Goal: Task Accomplishment & Management: Manage account settings

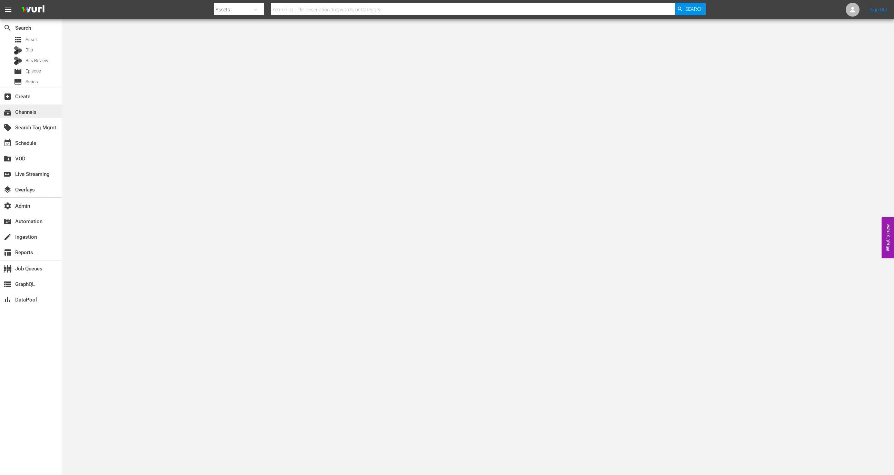
click at [40, 113] on div "subscriptions Channels" at bounding box center [31, 112] width 62 height 14
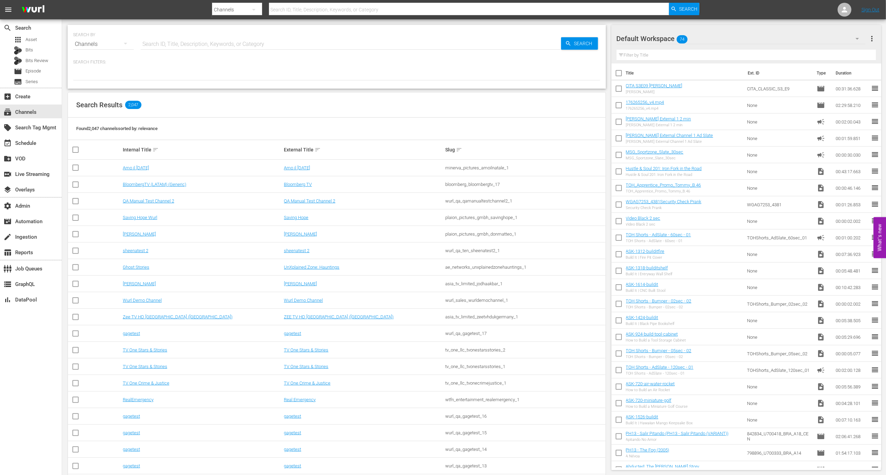
click at [164, 50] on input "text" at bounding box center [351, 44] width 420 height 17
click at [46, 34] on div "search Search" at bounding box center [31, 27] width 62 height 14
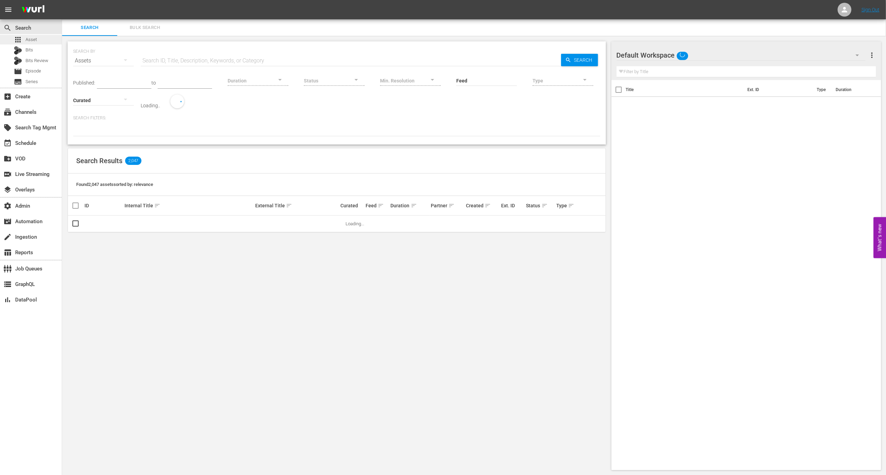
click at [46, 38] on div "apps Asset" at bounding box center [31, 40] width 62 height 10
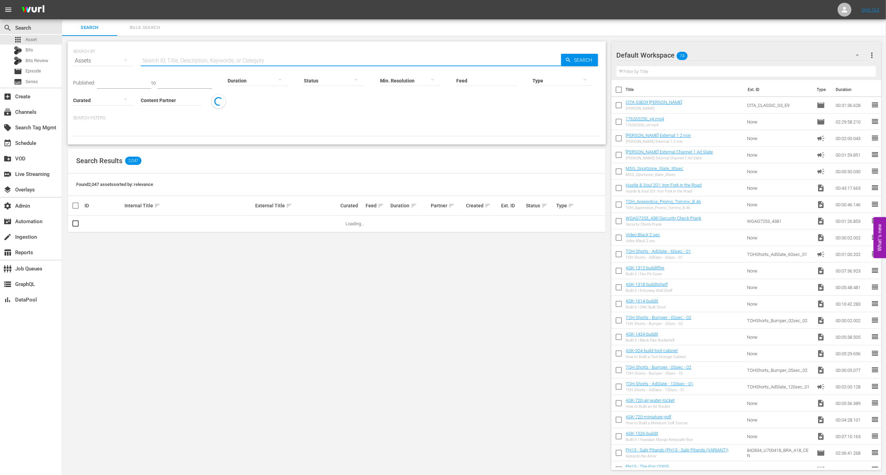
click at [186, 58] on input "text" at bounding box center [351, 60] width 420 height 17
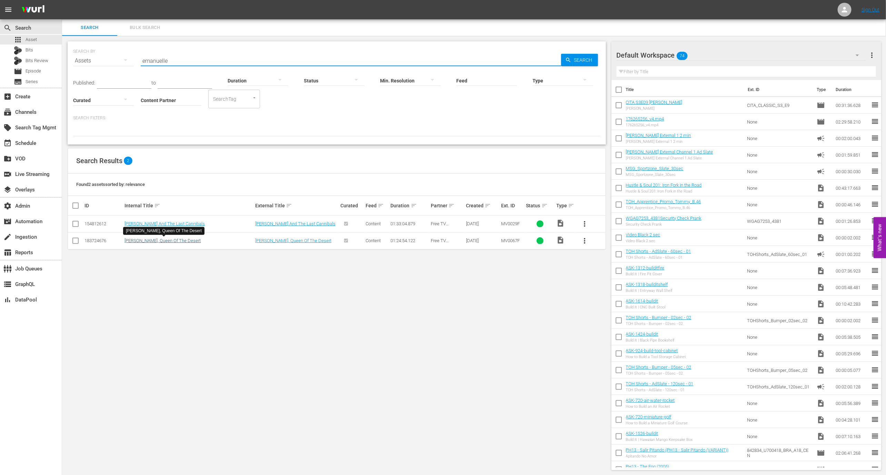
type input "emanuelle"
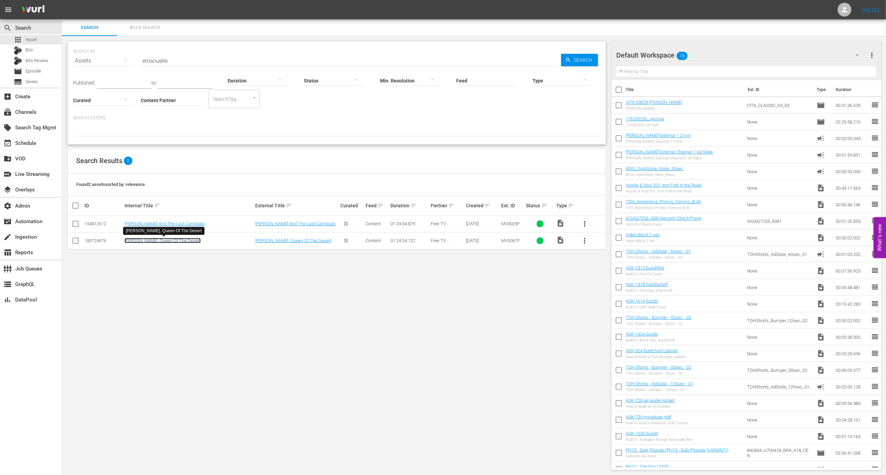
click at [167, 241] on link "Emanuelle, Queen Of The Desert" at bounding box center [163, 240] width 76 height 5
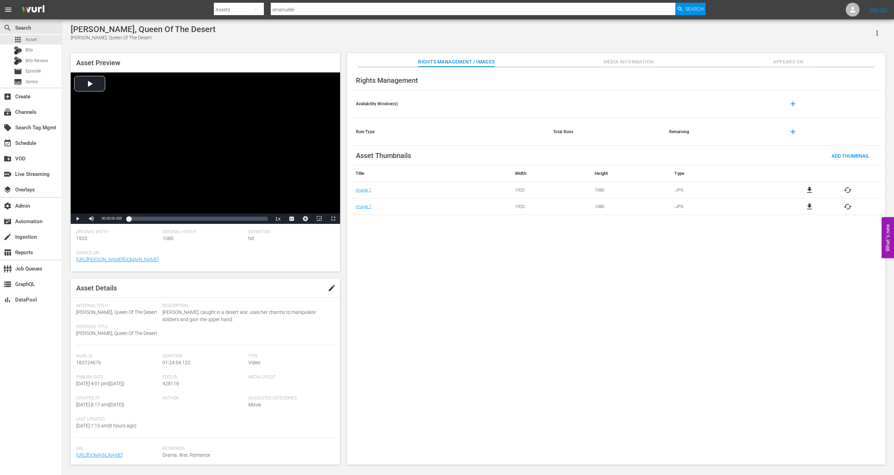
click at [627, 62] on span "Media Information" at bounding box center [629, 62] width 52 height 9
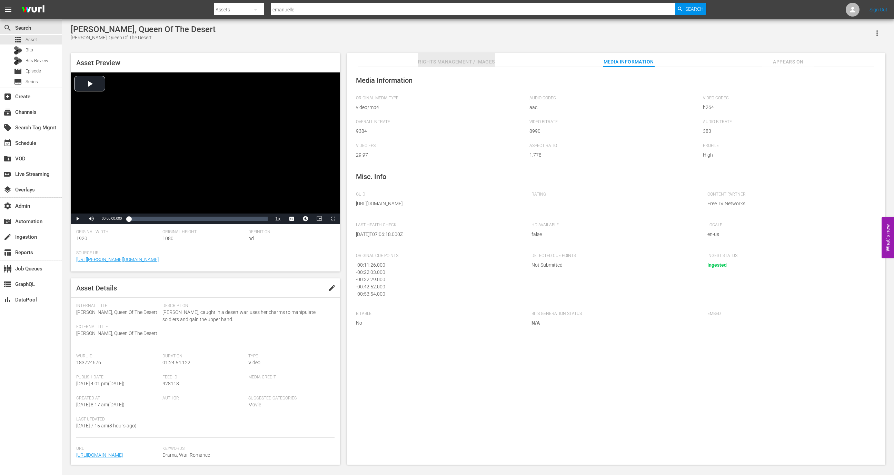
click at [461, 59] on span "Rights Management / Images" at bounding box center [456, 62] width 77 height 9
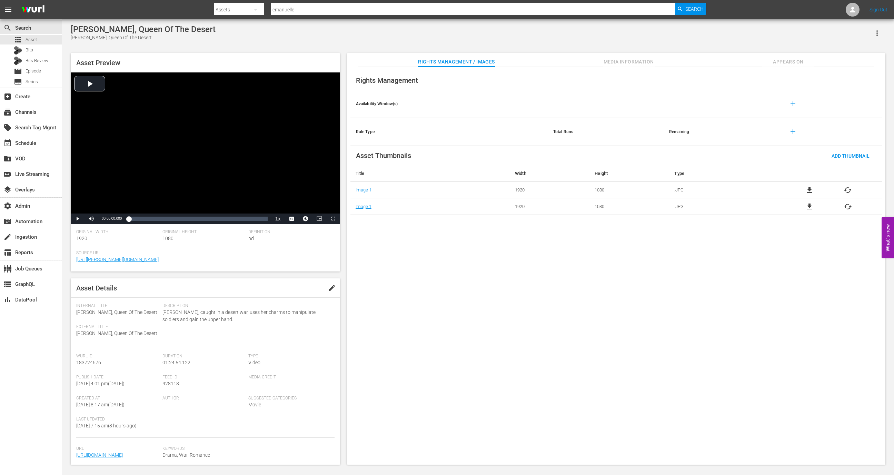
click at [849, 206] on span "cached" at bounding box center [848, 206] width 8 height 8
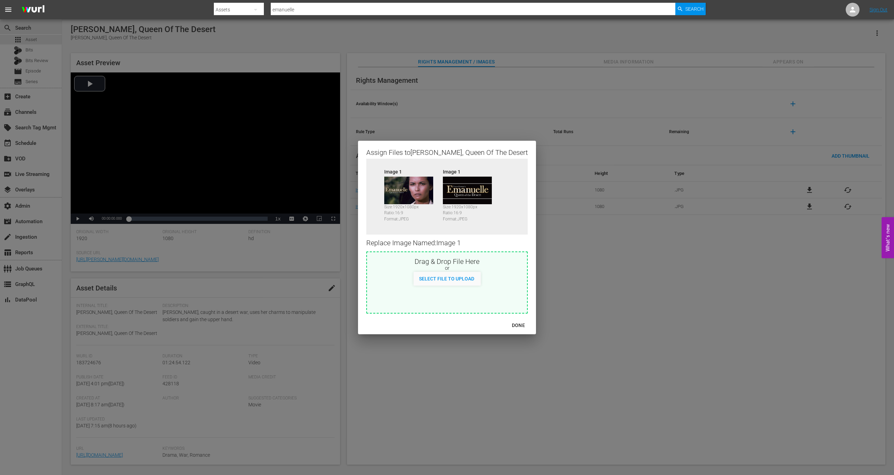
click at [457, 269] on div "or" at bounding box center [447, 268] width 160 height 7
type input "C:\fakepath\image001 (11).png"
click at [510, 327] on div "DONE" at bounding box center [518, 325] width 24 height 9
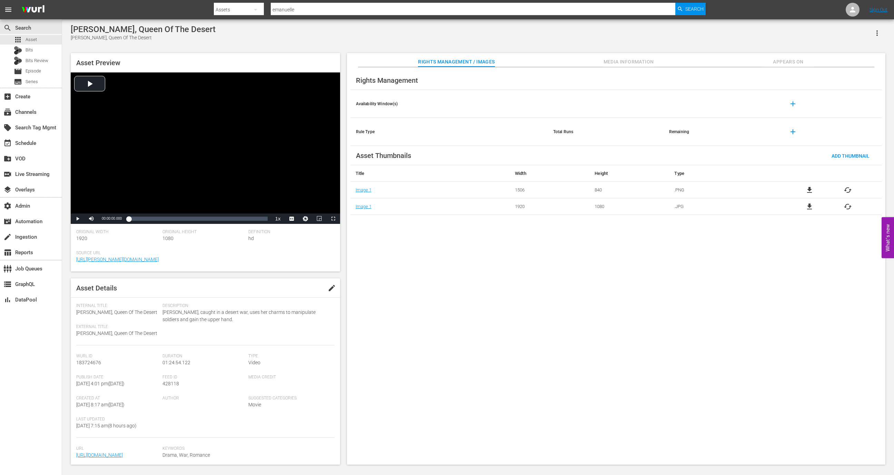
click at [810, 206] on span "file_download" at bounding box center [809, 206] width 8 height 8
click at [809, 193] on span "file_download" at bounding box center [809, 190] width 8 height 8
click at [807, 207] on span "file_download" at bounding box center [809, 206] width 8 height 8
click at [46, 145] on div "event_available Schedule" at bounding box center [31, 143] width 62 height 14
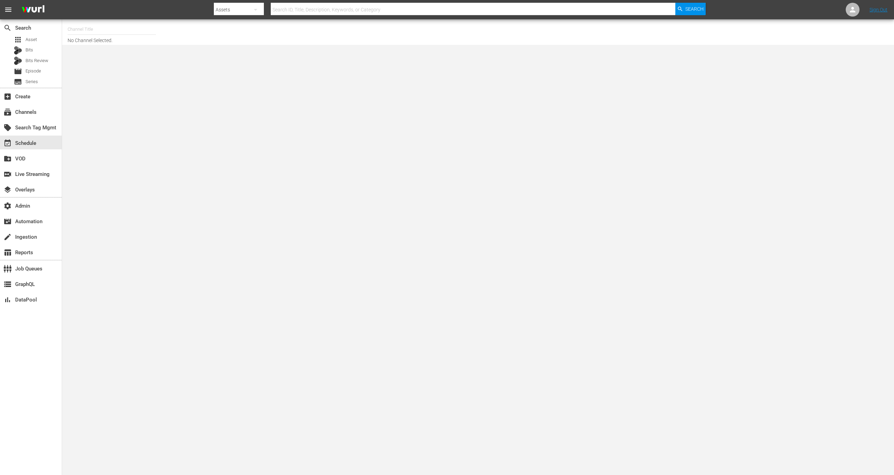
click at [103, 32] on input "text" at bounding box center [112, 29] width 88 height 17
type input "g"
type input "fan"
click at [55, 110] on div "subscriptions Channels" at bounding box center [31, 112] width 62 height 14
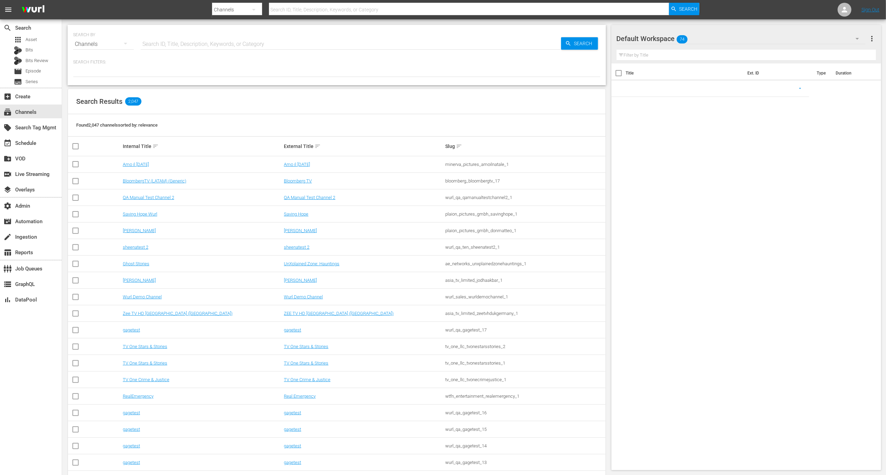
click at [205, 46] on input "text" at bounding box center [351, 44] width 420 height 17
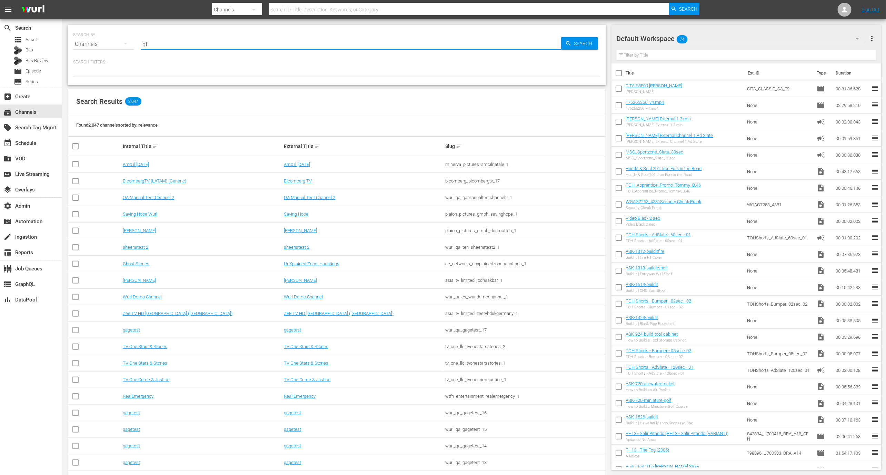
type input "gfn"
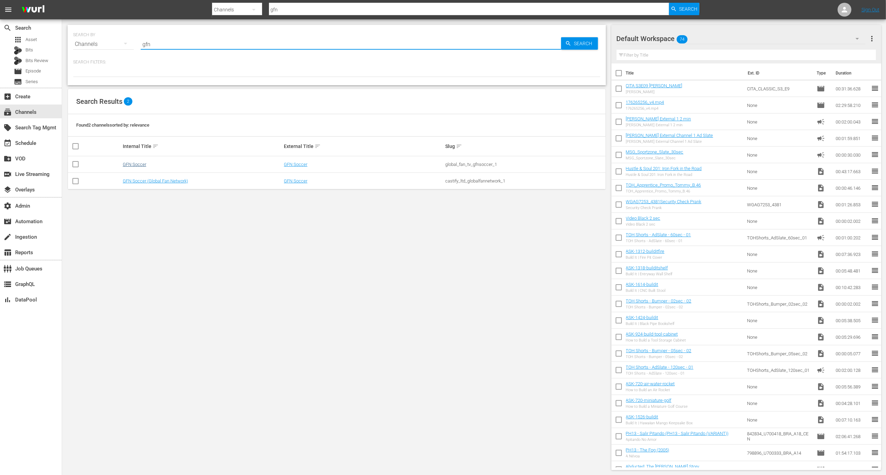
type input "gfn"
click at [136, 162] on link "GFN Soccer" at bounding box center [134, 164] width 23 height 5
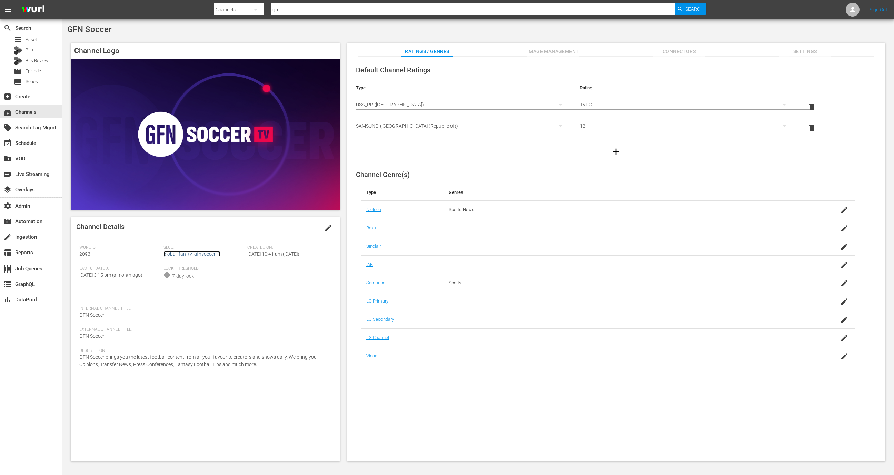
click at [178, 251] on link "global_fan_tv_gfnsoccer_1" at bounding box center [192, 254] width 57 height 6
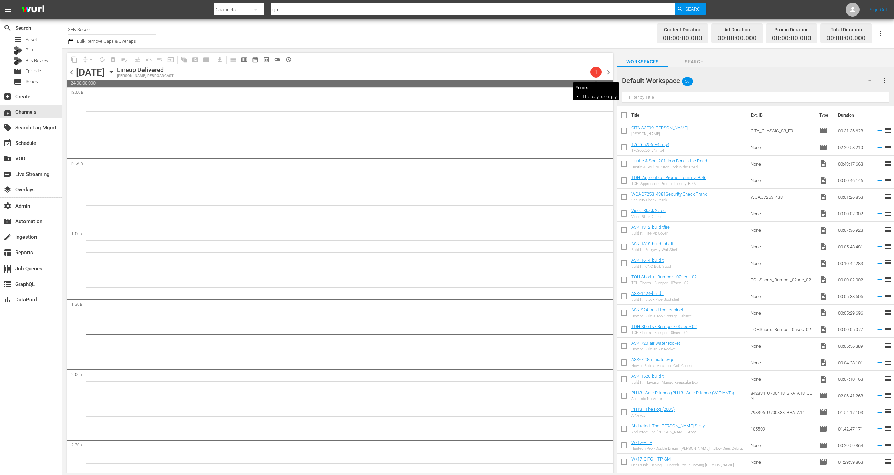
click at [596, 72] on span "1" at bounding box center [596, 72] width 11 height 6
click at [45, 111] on div "subscriptions Channels" at bounding box center [31, 112] width 62 height 14
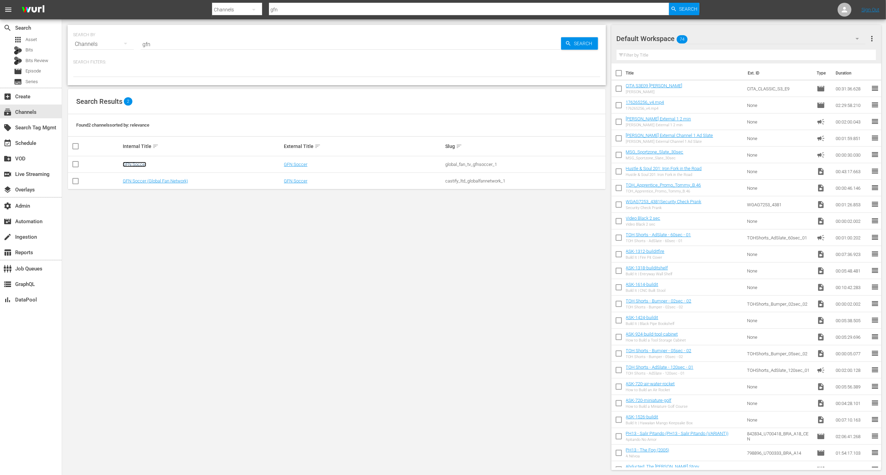
click at [137, 164] on link "GFN Soccer" at bounding box center [134, 164] width 23 height 5
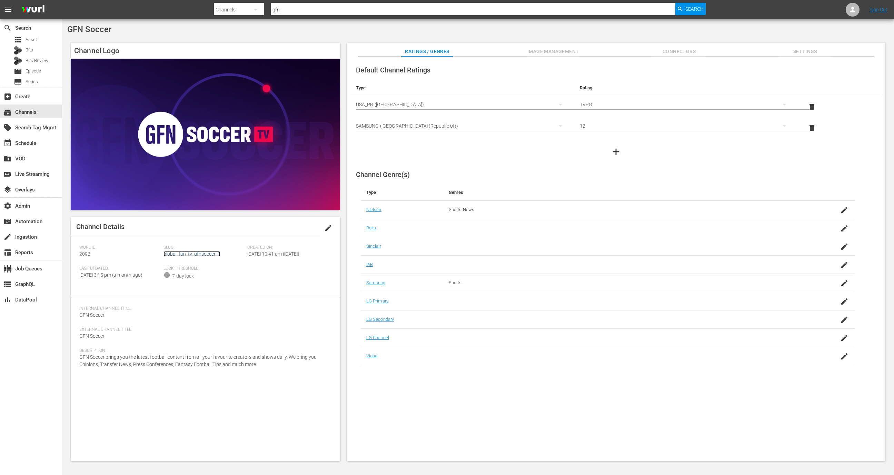
click at [177, 252] on link "global_fan_tv_gfnsoccer_1" at bounding box center [192, 254] width 57 height 6
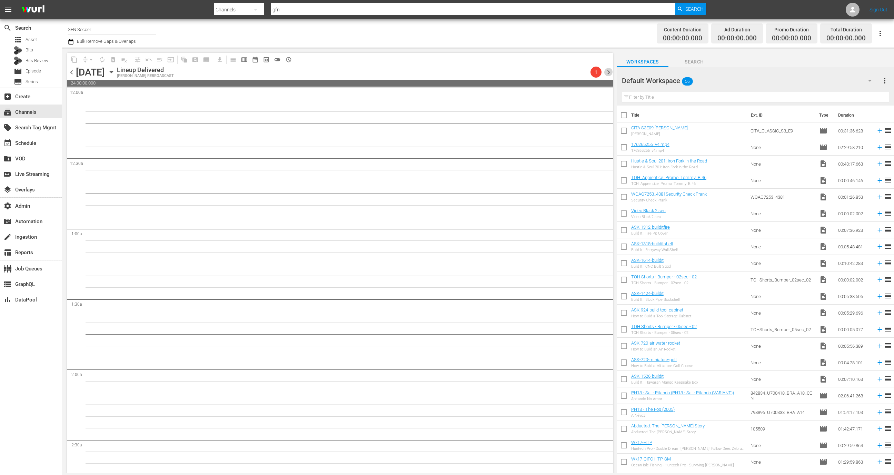
click at [610, 68] on span "chevron_right" at bounding box center [608, 72] width 9 height 9
click at [596, 75] on span "1" at bounding box center [596, 72] width 11 height 6
click at [608, 70] on span "chevron_right" at bounding box center [608, 72] width 9 height 9
click at [611, 68] on span "chevron_right" at bounding box center [608, 72] width 9 height 9
click at [115, 70] on icon "button" at bounding box center [112, 72] width 8 height 8
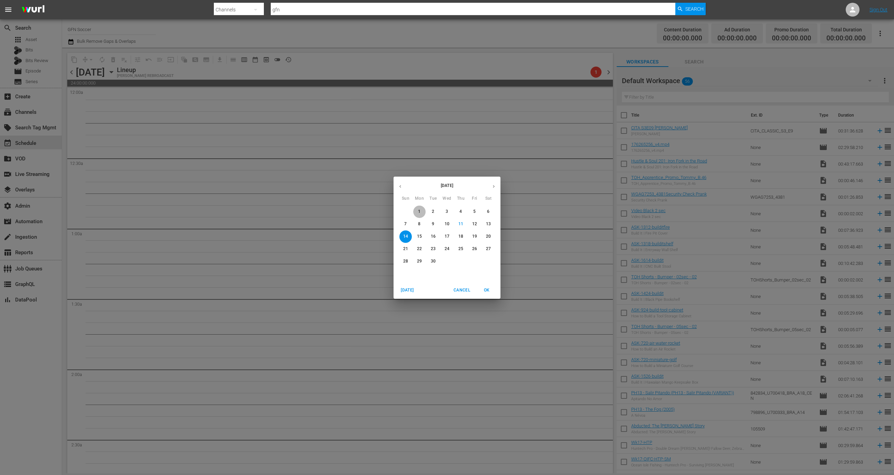
click at [419, 215] on button "1" at bounding box center [419, 212] width 12 height 12
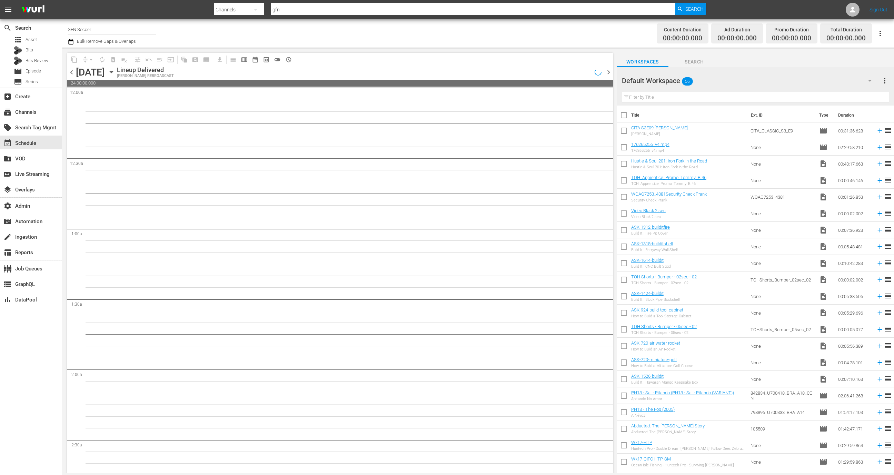
click at [188, 71] on div "chevron_left Monday, September 1st September 1st Lineup Delivered WURL REBROADC…" at bounding box center [340, 72] width 546 height 13
click at [115, 69] on icon "button" at bounding box center [112, 72] width 8 height 8
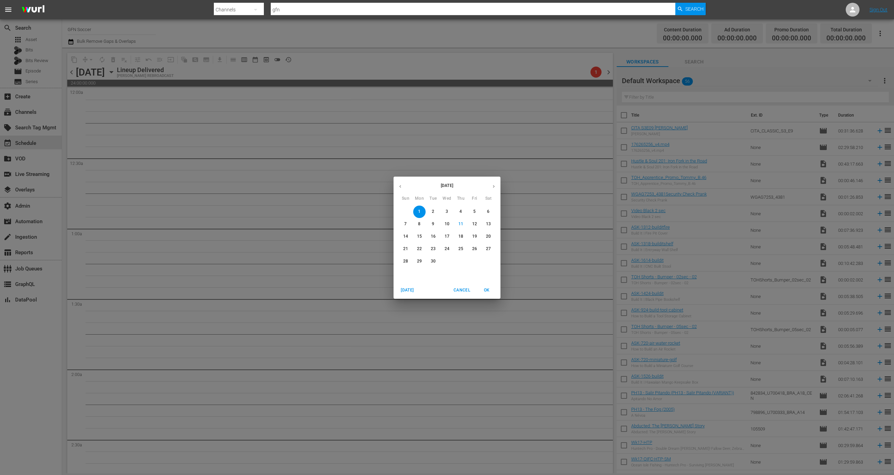
click at [402, 186] on icon "button" at bounding box center [400, 186] width 5 height 5
click at [446, 250] on p "20" at bounding box center [447, 249] width 5 height 6
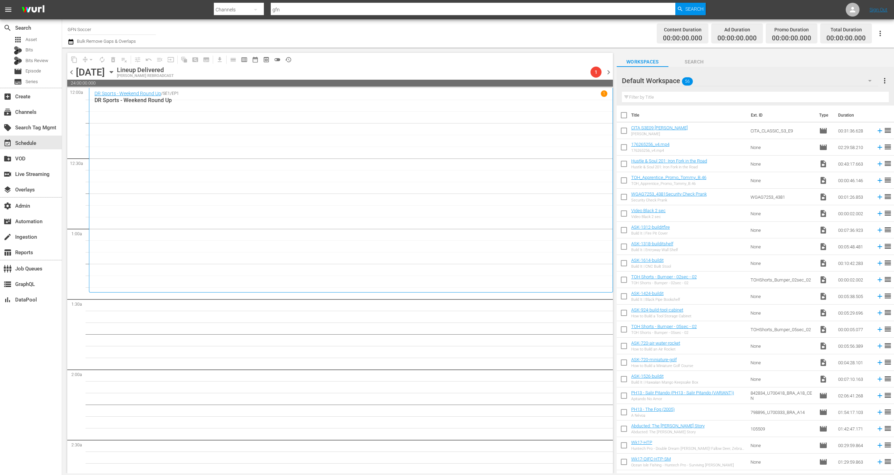
click at [69, 70] on span "chevron_left" at bounding box center [71, 72] width 9 height 9
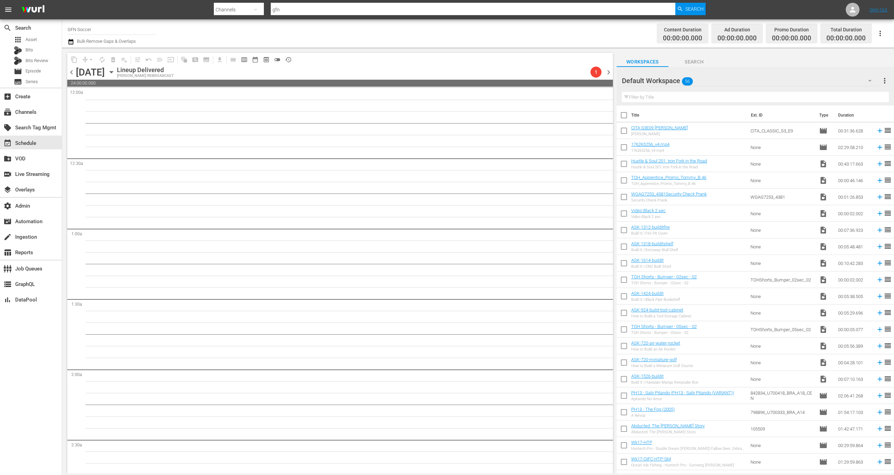
click at [610, 72] on span "chevron_right" at bounding box center [608, 72] width 9 height 9
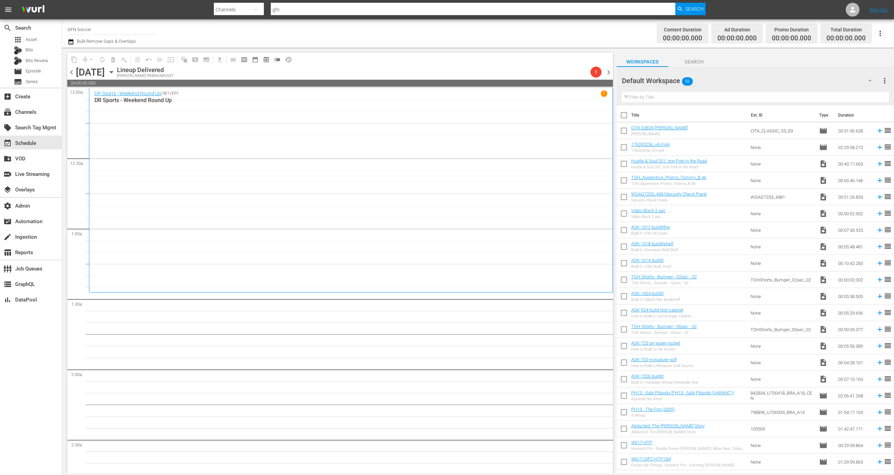
click at [368, 188] on div "DR Sports - Weekend Round Up / SE1 / EP1 1 DR Sports - Weekend Round Up" at bounding box center [351, 190] width 513 height 200
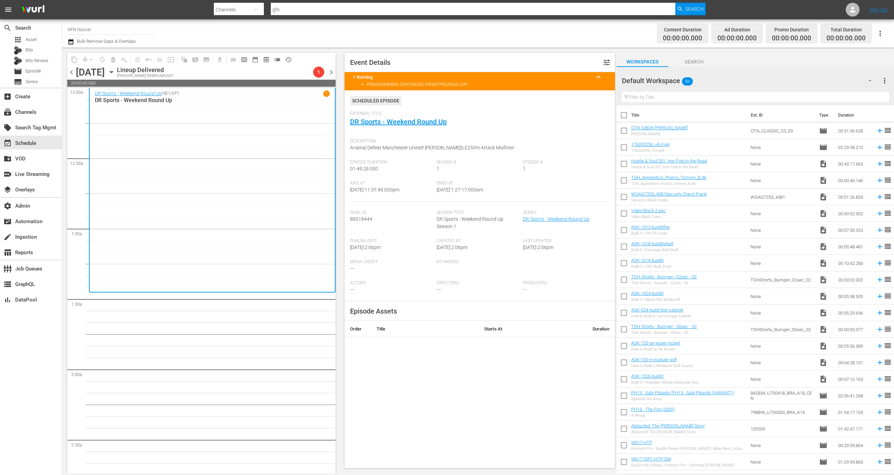
click at [328, 65] on div "content_copy compress arrow_drop_down autorenew_outlined delete_forever_outline…" at bounding box center [201, 59] width 268 height 13
click at [329, 72] on span "chevron_right" at bounding box center [331, 72] width 9 height 9
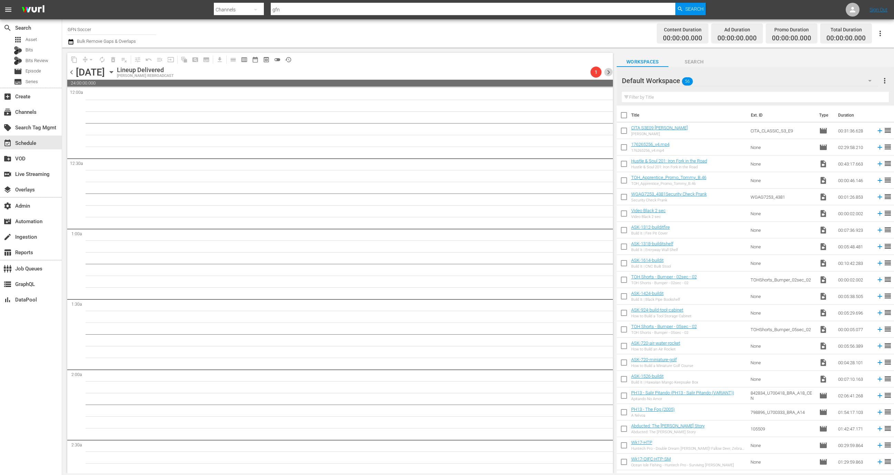
click at [610, 73] on span "chevron_right" at bounding box center [608, 72] width 9 height 9
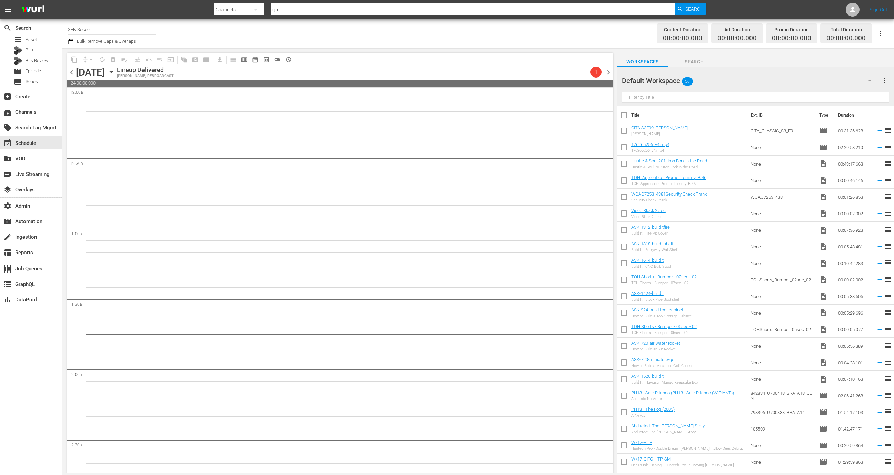
click at [610, 73] on span "chevron_right" at bounding box center [608, 72] width 9 height 9
click at [192, 70] on div "chevron_left Wednesday, August 27th August 27th Lineup Delivered WURL REBROADCA…" at bounding box center [340, 72] width 546 height 13
click at [194, 73] on div "chevron_left Wednesday, August 27th August 27th Lineup Delivered WURL REBROADCA…" at bounding box center [340, 72] width 546 height 13
click at [115, 71] on icon "button" at bounding box center [112, 72] width 8 height 8
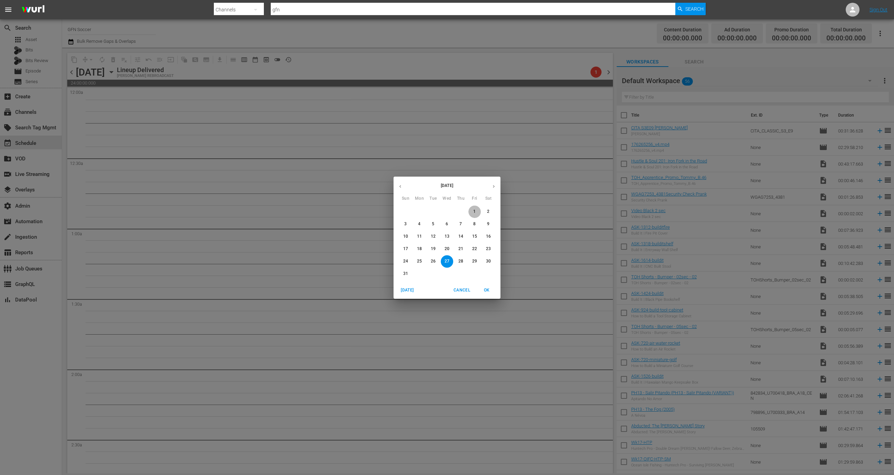
click at [476, 216] on button "1" at bounding box center [474, 212] width 12 height 12
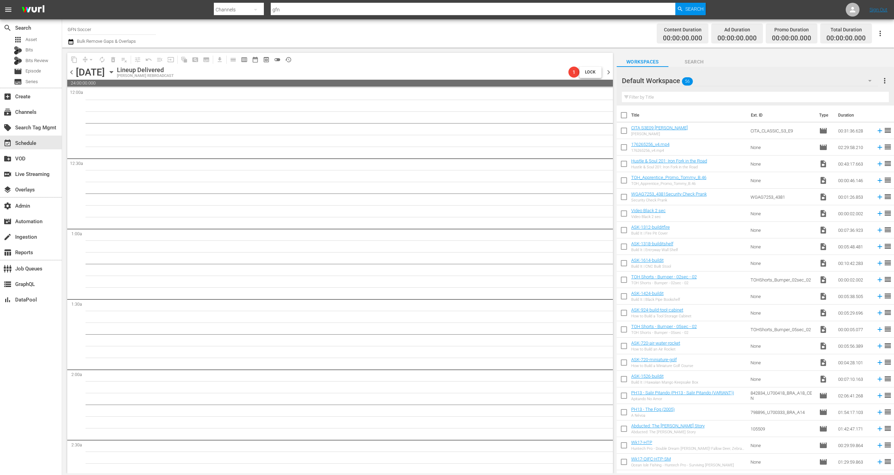
click at [615, 75] on div "content_copy compress arrow_drop_down autorenew_outlined delete_forever_outline…" at bounding box center [339, 261] width 555 height 426
click at [609, 75] on span "chevron_right" at bounding box center [608, 72] width 9 height 9
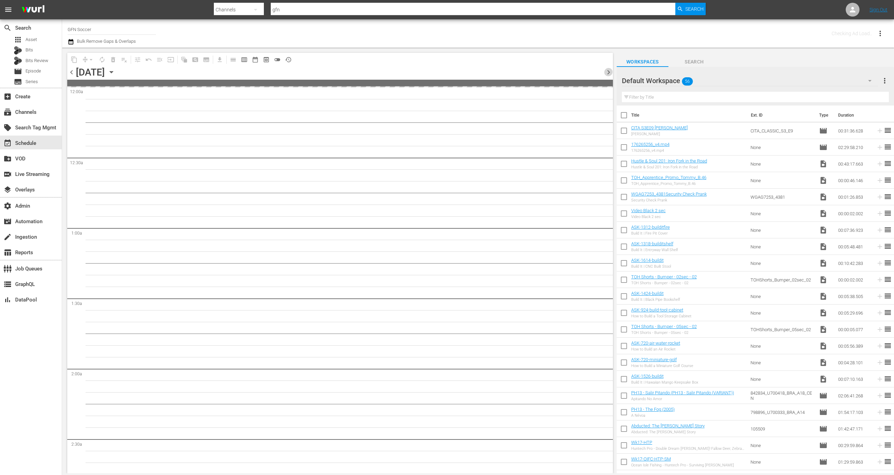
click at [609, 75] on span "chevron_right" at bounding box center [608, 72] width 9 height 9
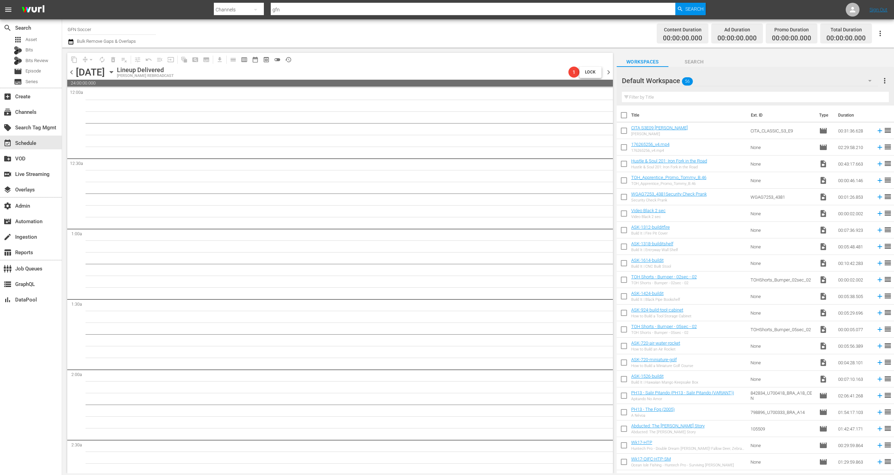
click at [115, 73] on icon "button" at bounding box center [112, 72] width 8 height 8
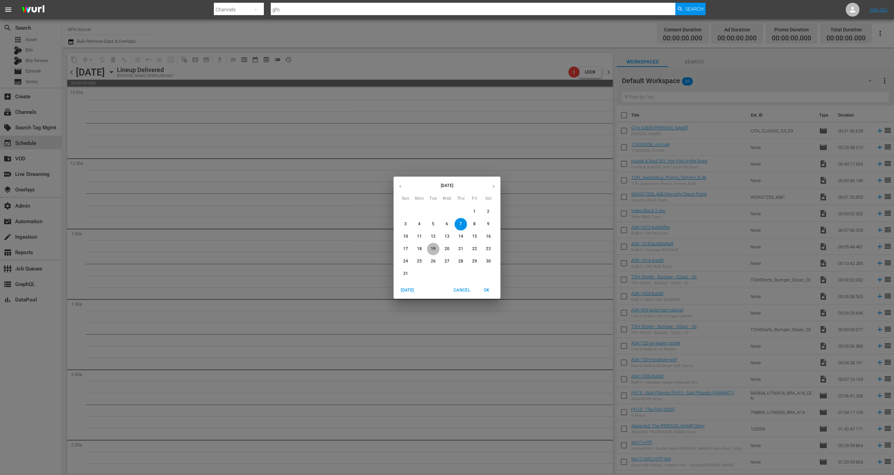
click at [436, 249] on span "19" at bounding box center [433, 249] width 12 height 6
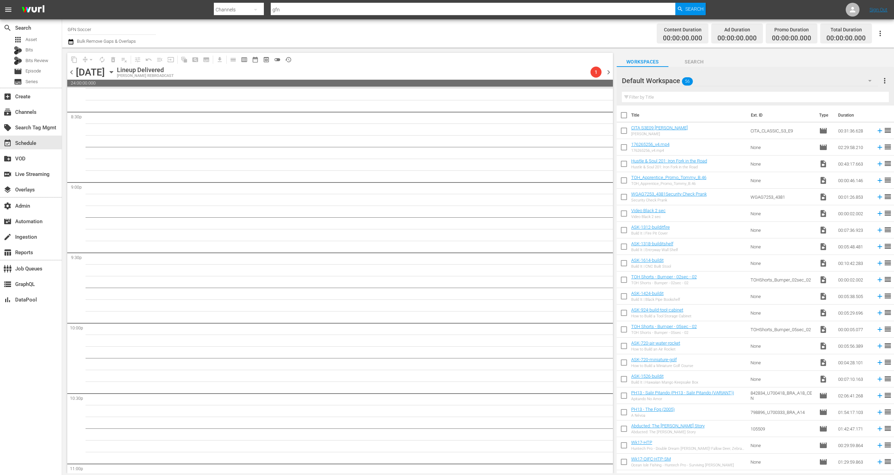
scroll to position [2992, 0]
click at [100, 29] on input "GFN Soccer" at bounding box center [112, 29] width 88 height 17
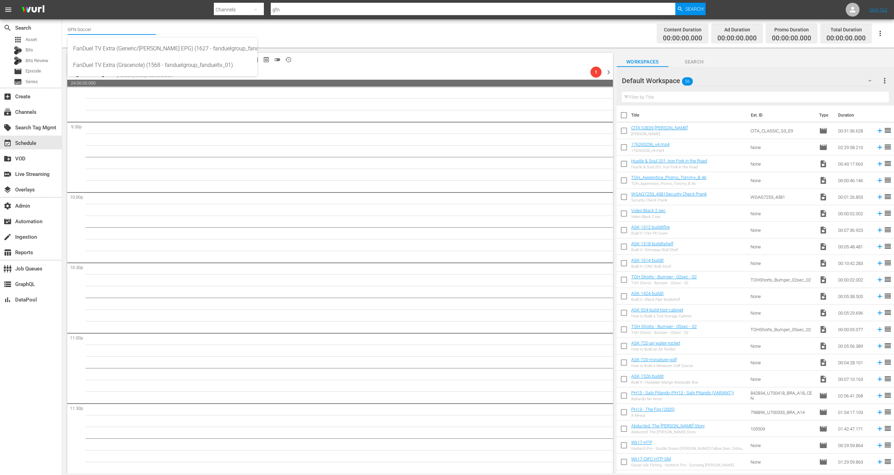
click at [100, 29] on input "GFN Soccer" at bounding box center [112, 29] width 88 height 17
type input "t"
click at [116, 43] on div "SUPPORT Test STUDIO (84 - test_studio)" at bounding box center [162, 48] width 179 height 17
type input "SUPPORT Test STUDIO (84 - test_studio)"
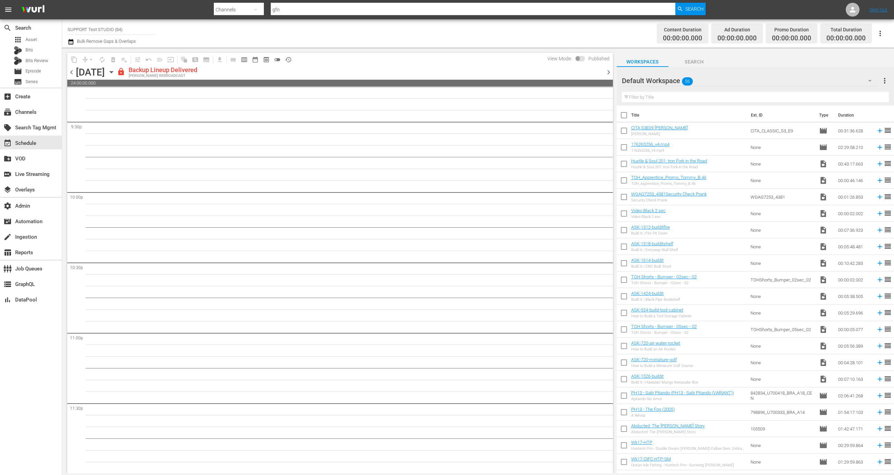
click at [610, 67] on div "chevron_left Tuesday, August 19th August 19th lock Backup Lineup Delivered WURL…" at bounding box center [340, 72] width 546 height 13
click at [609, 70] on span "chevron_right" at bounding box center [608, 72] width 9 height 9
click at [115, 73] on icon "button" at bounding box center [112, 72] width 8 height 8
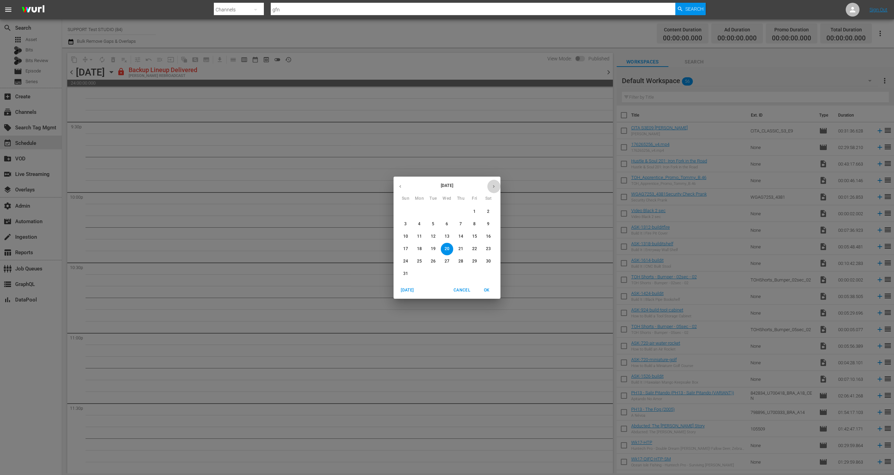
click at [492, 186] on icon "button" at bounding box center [493, 186] width 5 height 5
click at [464, 225] on span "11" at bounding box center [461, 224] width 12 height 6
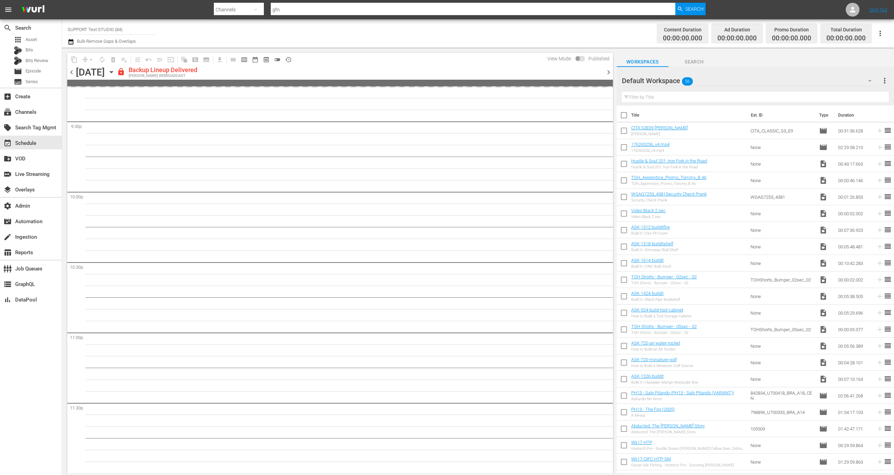
scroll to position [2992, 0]
click at [611, 70] on span "chevron_right" at bounding box center [608, 72] width 9 height 9
click at [612, 70] on span "chevron_right" at bounding box center [608, 72] width 9 height 9
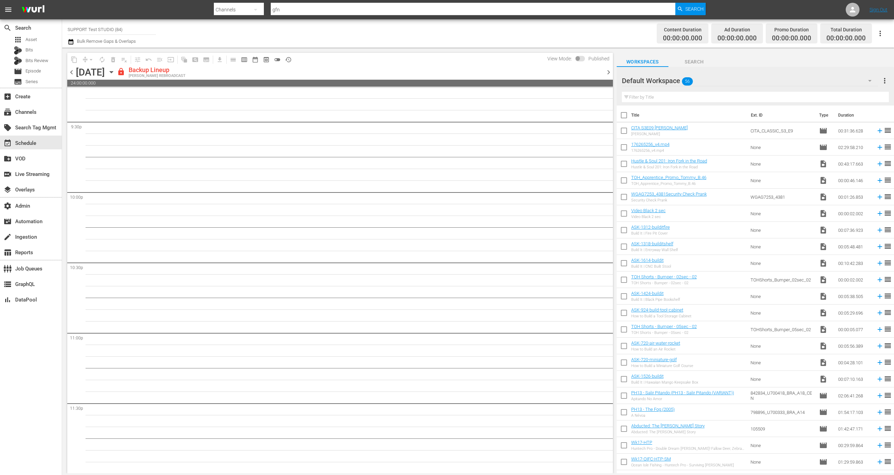
click at [580, 57] on span at bounding box center [580, 59] width 10 height 6
click at [577, 57] on span at bounding box center [580, 59] width 10 height 6
click at [289, 61] on span "history_outlined" at bounding box center [288, 59] width 7 height 7
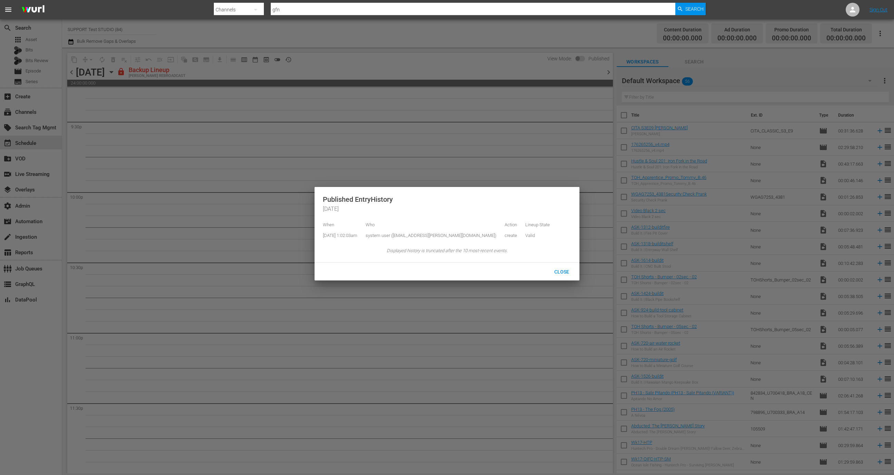
click at [270, 94] on div at bounding box center [447, 237] width 894 height 475
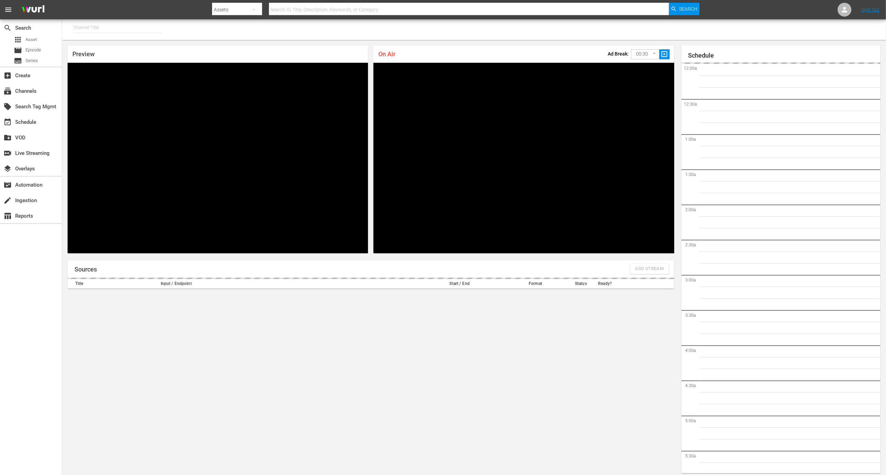
type input "[PERSON_NAME] - External (1417)"
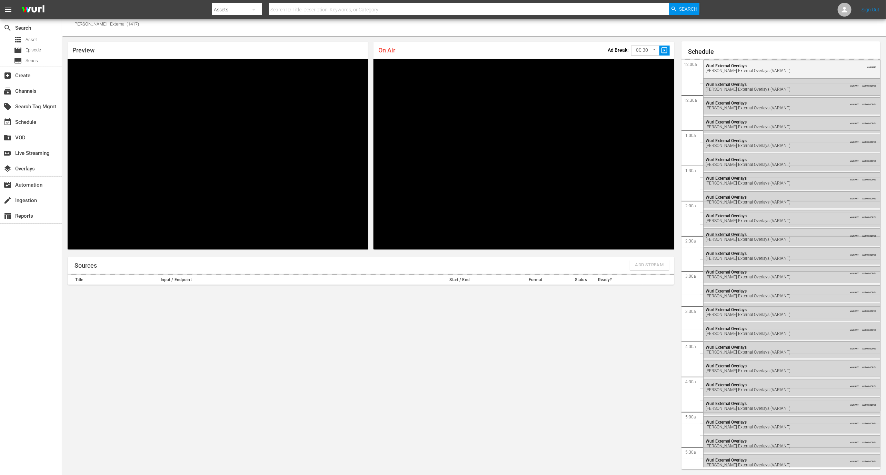
scroll to position [1281, 0]
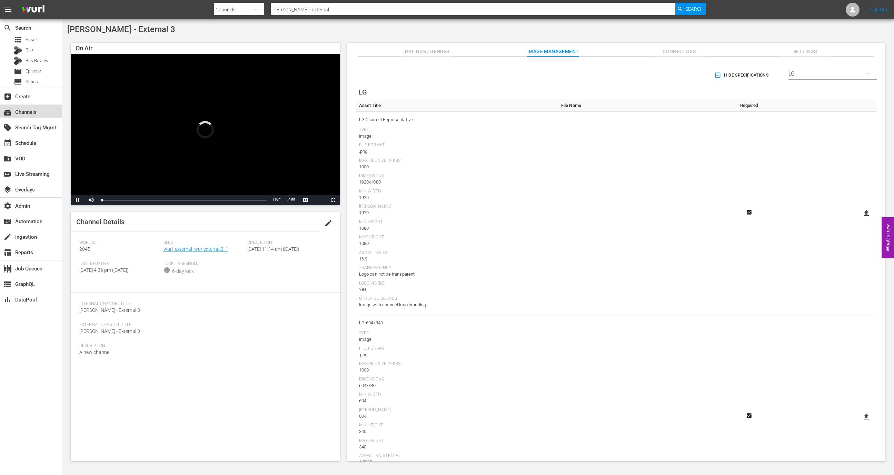
click at [20, 108] on div "subscriptions Channels" at bounding box center [19, 111] width 39 height 6
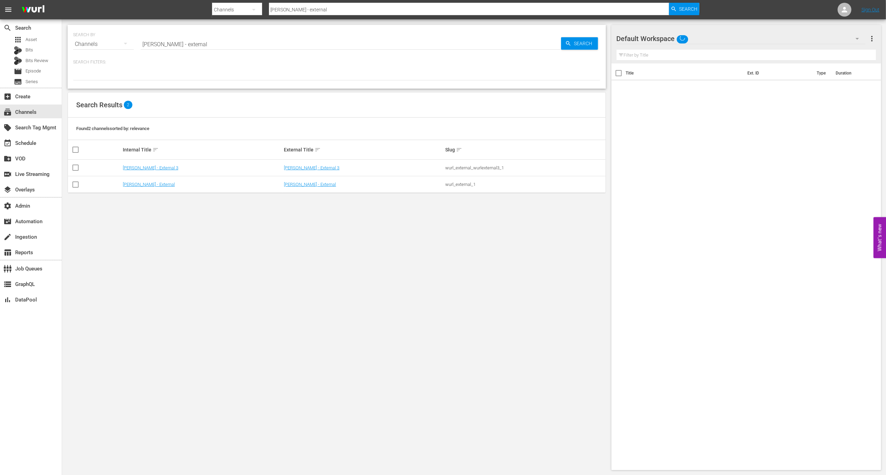
click at [186, 43] on input "wurl - external" at bounding box center [351, 44] width 420 height 17
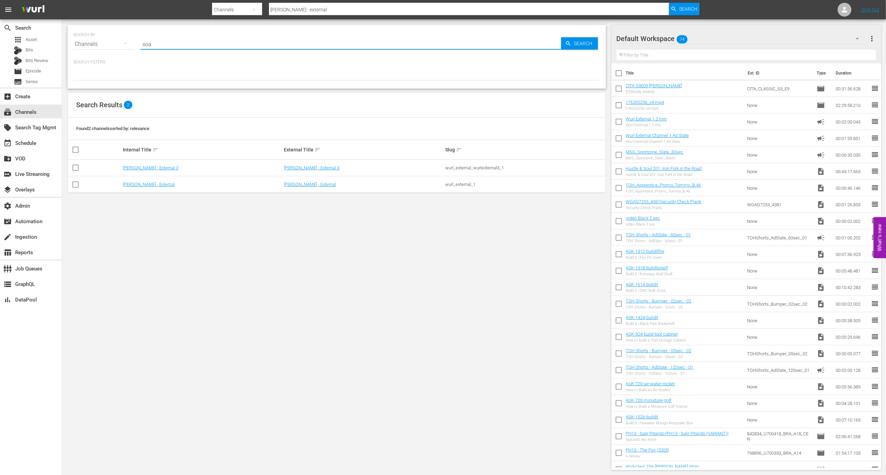
type input "soap"
click at [148, 185] on link "Soap Latino (Italy)" at bounding box center [157, 184] width 69 height 5
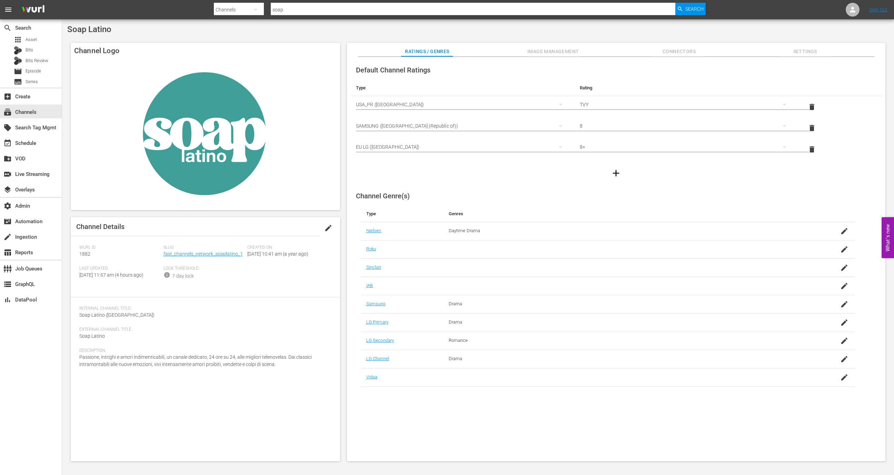
click at [327, 226] on span "edit" at bounding box center [328, 228] width 8 height 8
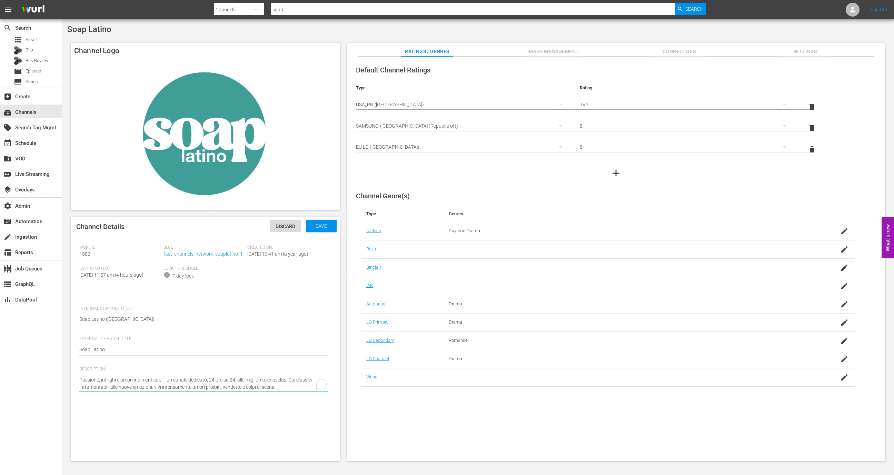
type textarea "Passione, intrighi e amori indimenticabili, un canale dedicato, 24 ore su 24, a…"
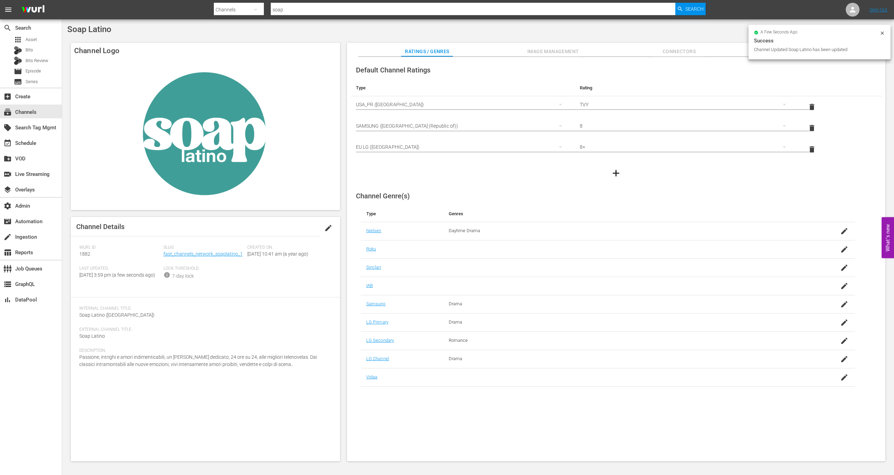
click at [555, 62] on div "Default Channel Ratings Type Rating Select Rating Type USA_PR (United States of…" at bounding box center [616, 121] width 532 height 122
click at [555, 52] on span "Image Management" at bounding box center [553, 51] width 52 height 9
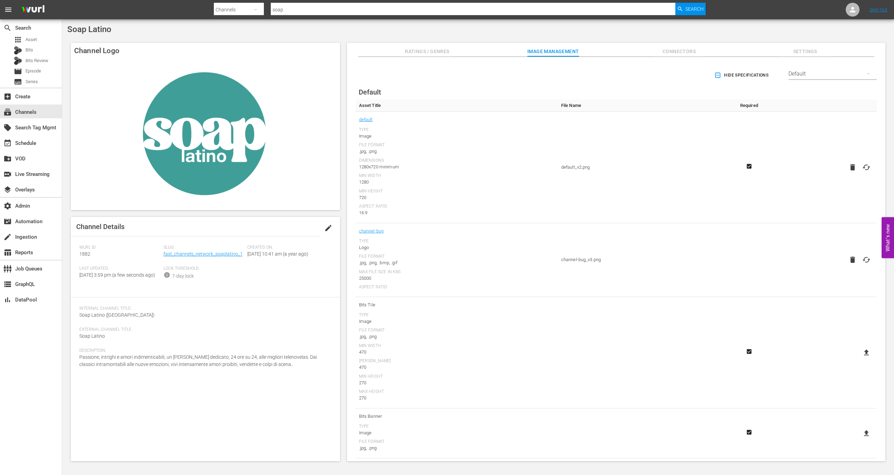
click at [814, 71] on div "Default" at bounding box center [833, 73] width 88 height 19
click at [798, 191] on div "LG" at bounding box center [831, 194] width 72 height 11
click at [47, 109] on div "subscriptions Channels" at bounding box center [31, 112] width 62 height 14
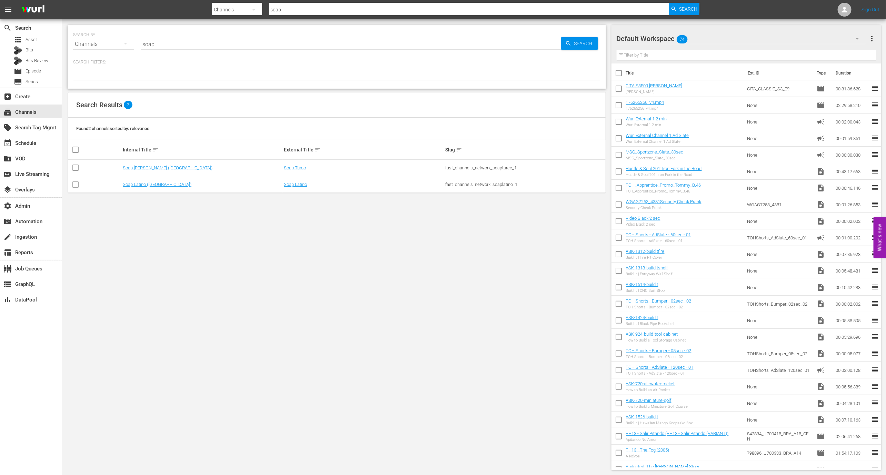
click at [146, 171] on td "Soap Turco (Italy)" at bounding box center [202, 168] width 161 height 17
click at [147, 166] on link "Soap Turco (Italy)" at bounding box center [168, 167] width 90 height 5
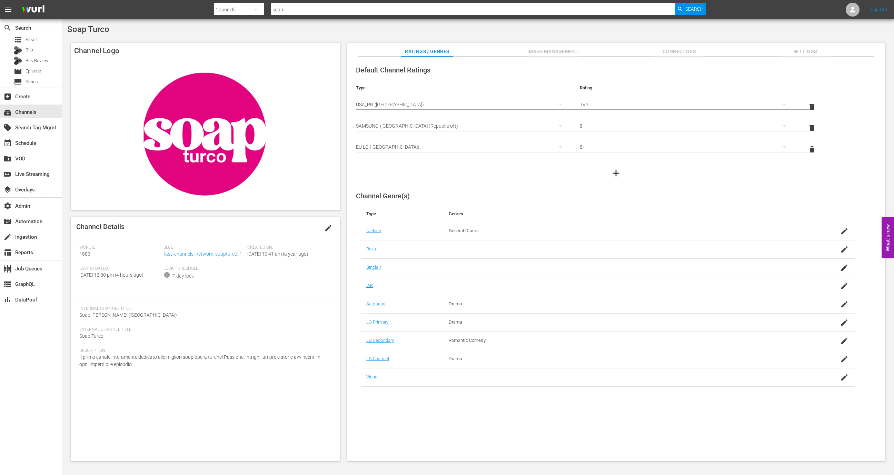
click at [329, 229] on span "edit" at bounding box center [328, 228] width 8 height 8
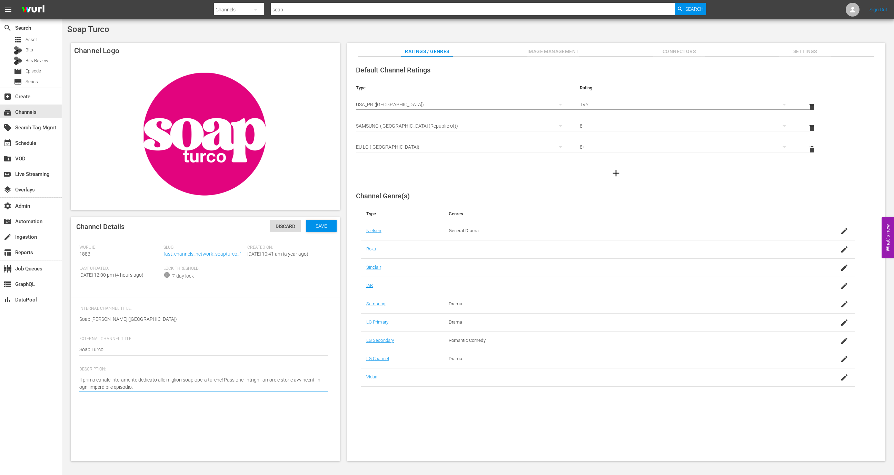
type textarea "Il primo canale interamente dedicato alle migliori soap opera turche! Passione,…"
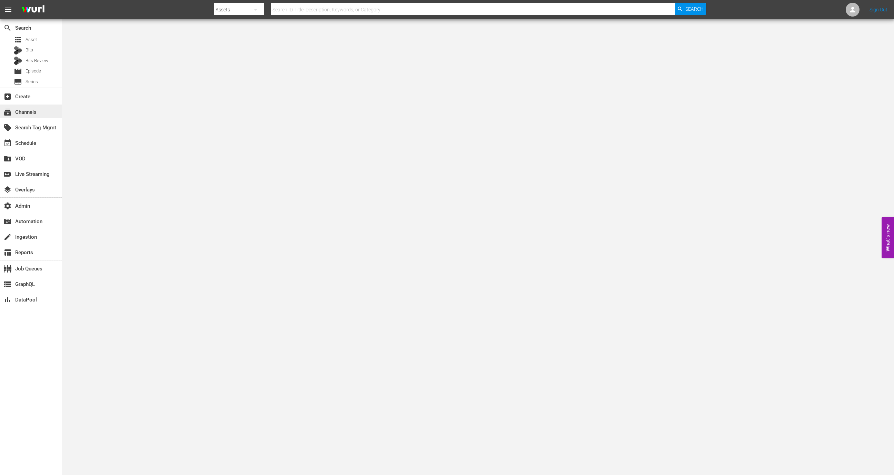
click at [20, 113] on div "subscriptions Channels" at bounding box center [19, 111] width 39 height 6
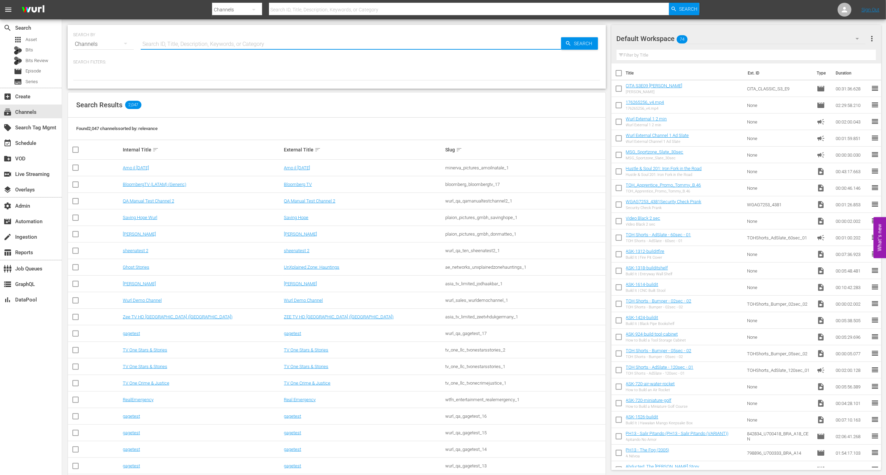
click at [198, 44] on input "text" at bounding box center [351, 44] width 420 height 17
type input "test"
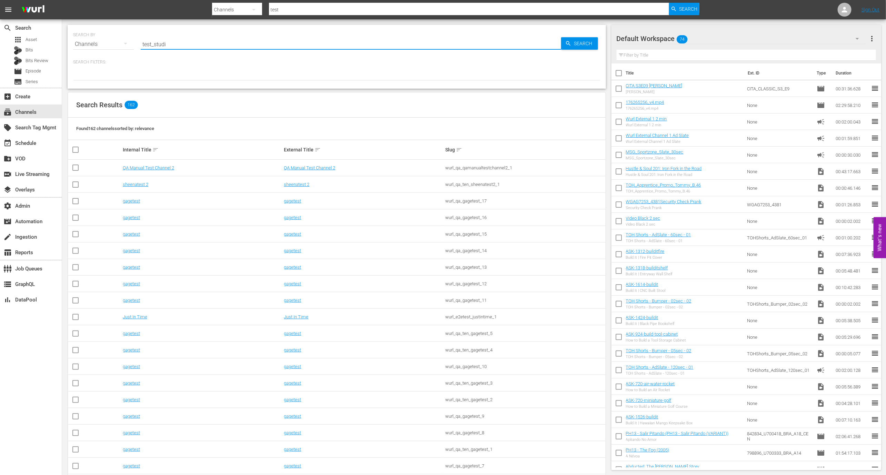
type input "test_studio"
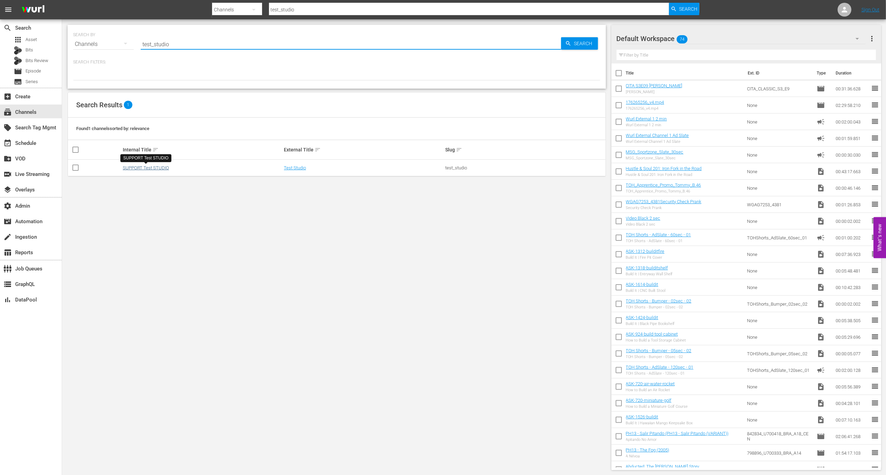
type input "test_studio"
click at [148, 169] on link "SUPPORT Test STUDIO" at bounding box center [146, 167] width 46 height 5
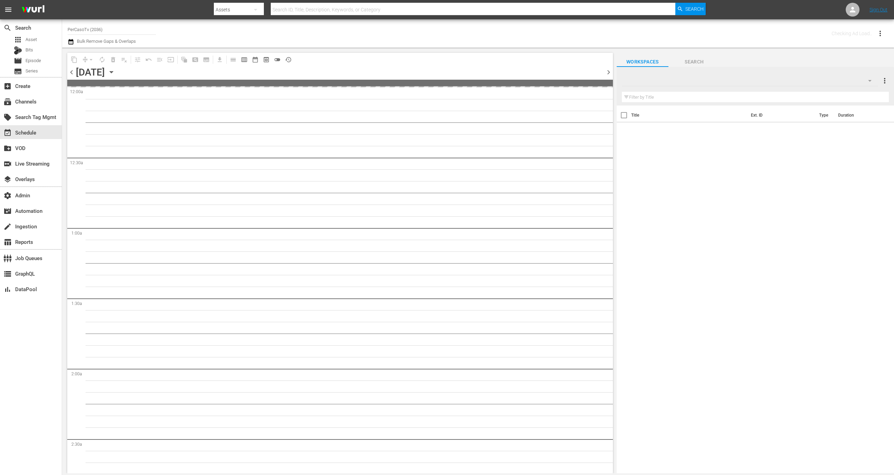
type input "PerCasoTv (2036)"
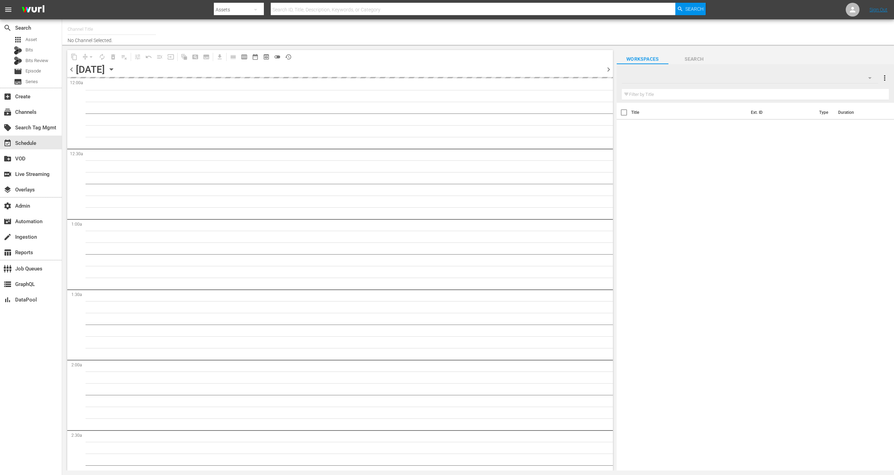
type input "GFN Soccer (2093)"
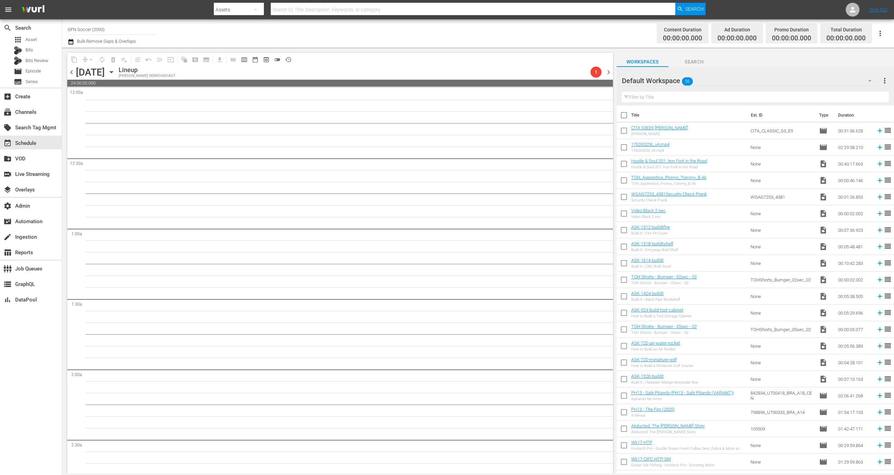
click at [609, 75] on span "chevron_right" at bounding box center [608, 72] width 9 height 9
click at [37, 38] on div "apps Asset" at bounding box center [31, 40] width 62 height 10
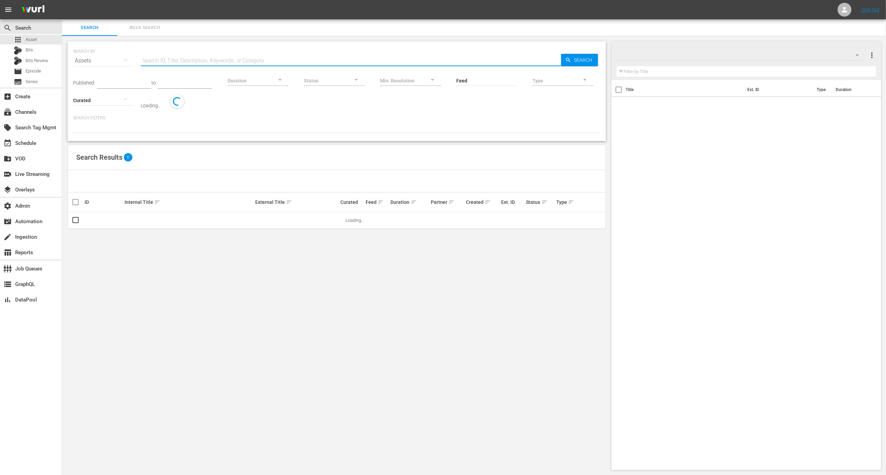
click at [162, 55] on input "text" at bounding box center [351, 60] width 420 height 17
paste input "153663951"
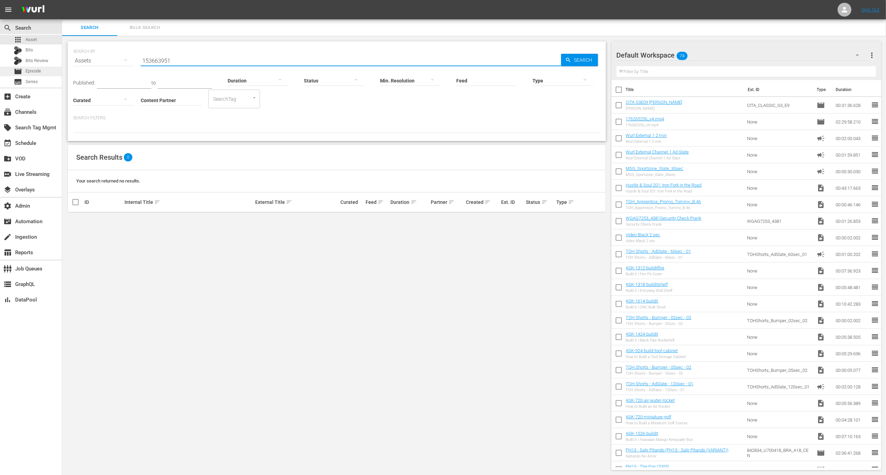
type input "153663951"
click at [40, 72] on span "Episode" at bounding box center [34, 71] width 16 height 7
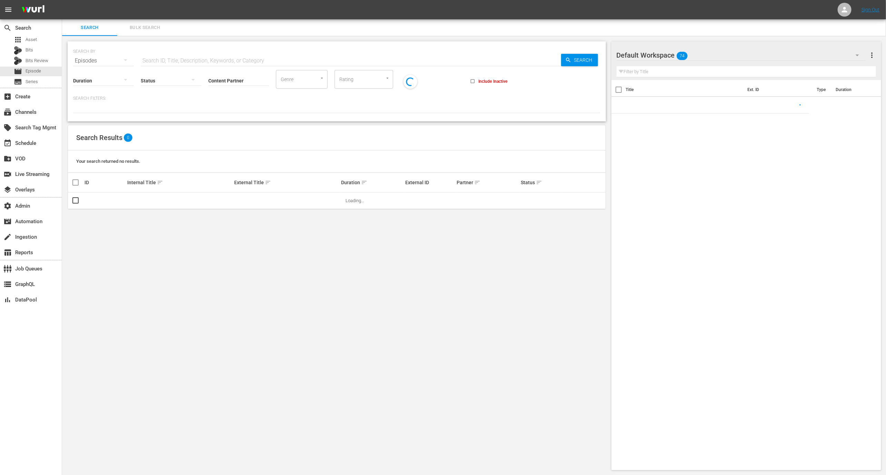
click at [182, 59] on input "text" at bounding box center [351, 60] width 420 height 17
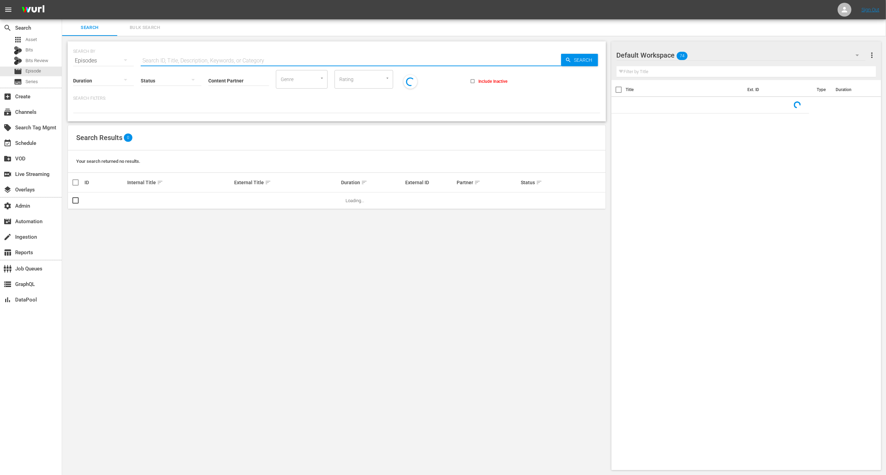
paste input "153663951"
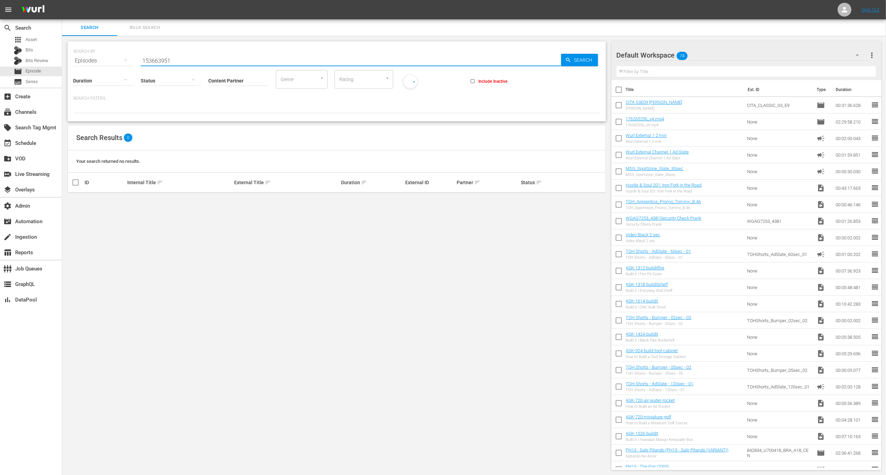
type input "153663951"
